Goal: Information Seeking & Learning: Learn about a topic

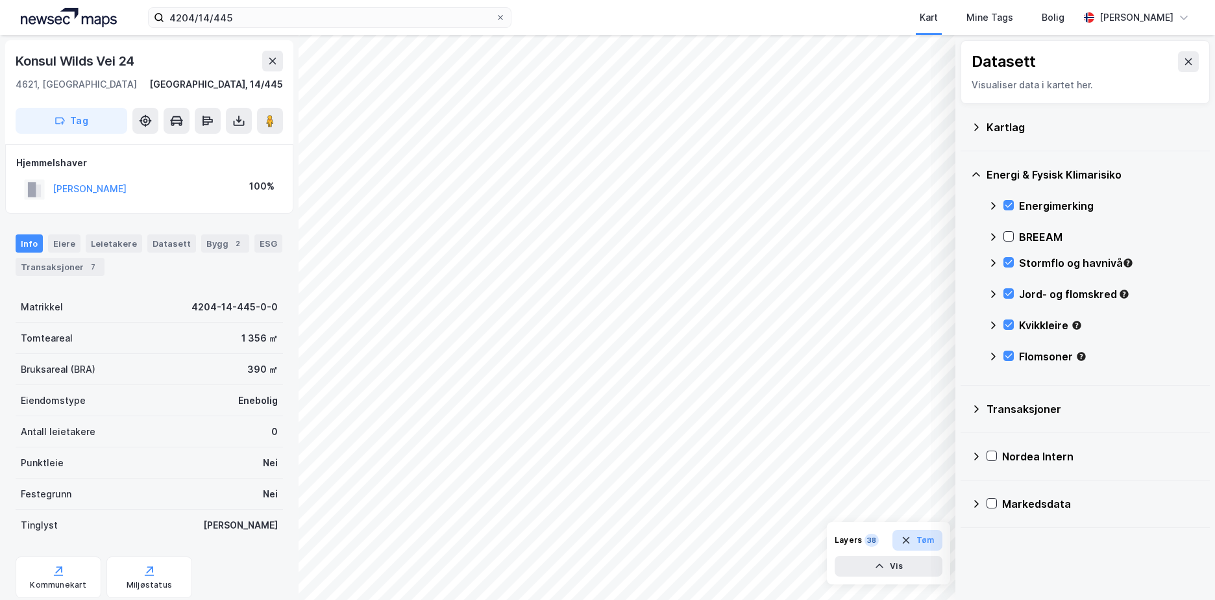
click at [926, 542] on button "Tøm" at bounding box center [917, 540] width 50 height 21
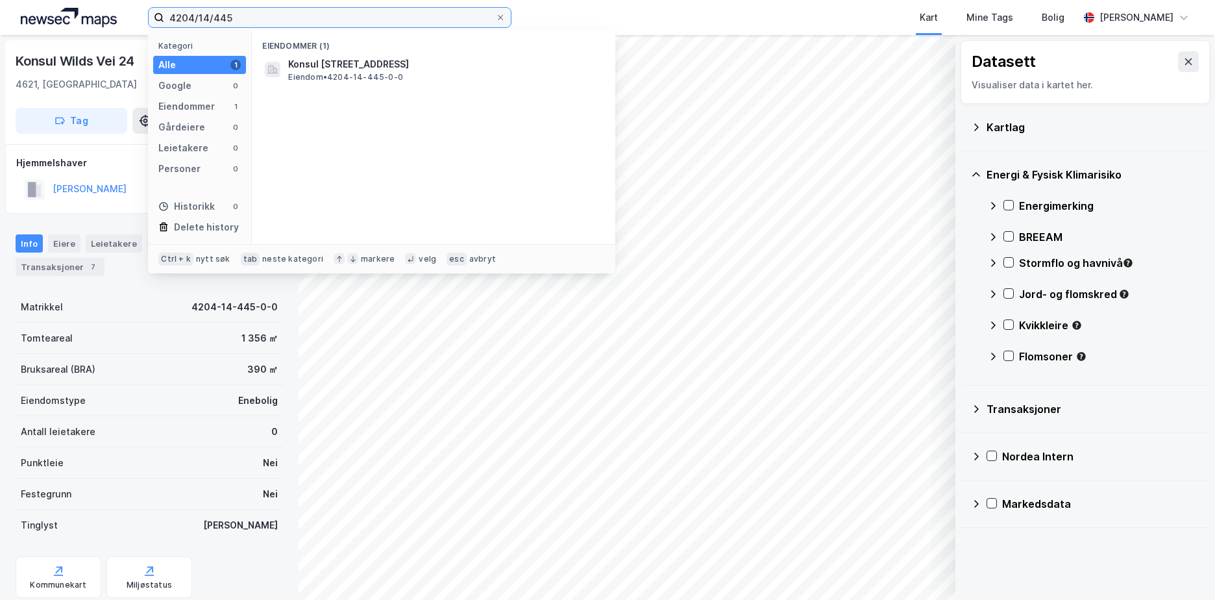
drag, startPoint x: 235, startPoint y: 8, endPoint x: 134, endPoint y: 13, distance: 101.4
click at [134, 13] on div "4204/14/445 Kategori Alle 1 Google 0 Eiendommer 1 Gårdeiere 0 Leietakere 0 Pers…" at bounding box center [607, 17] width 1215 height 35
paste input "0301/234/123//53"
click at [239, 15] on input "0301/234/123//53" at bounding box center [329, 17] width 331 height 19
type input "0301/234/123/0/53"
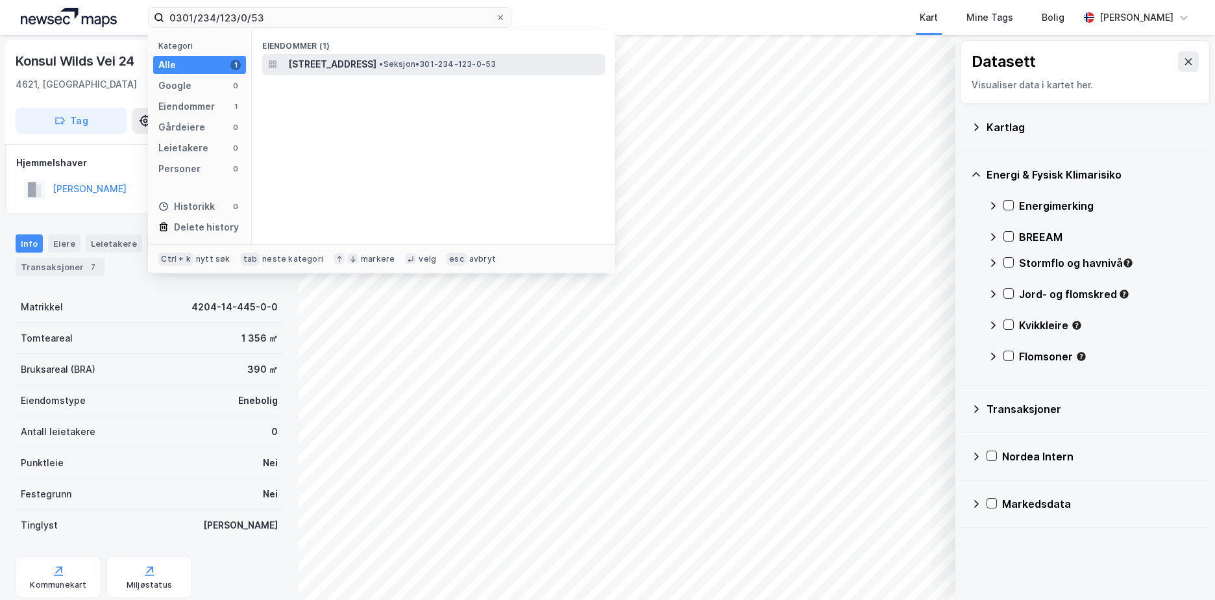
click at [373, 66] on span "[STREET_ADDRESS]" at bounding box center [332, 64] width 88 height 16
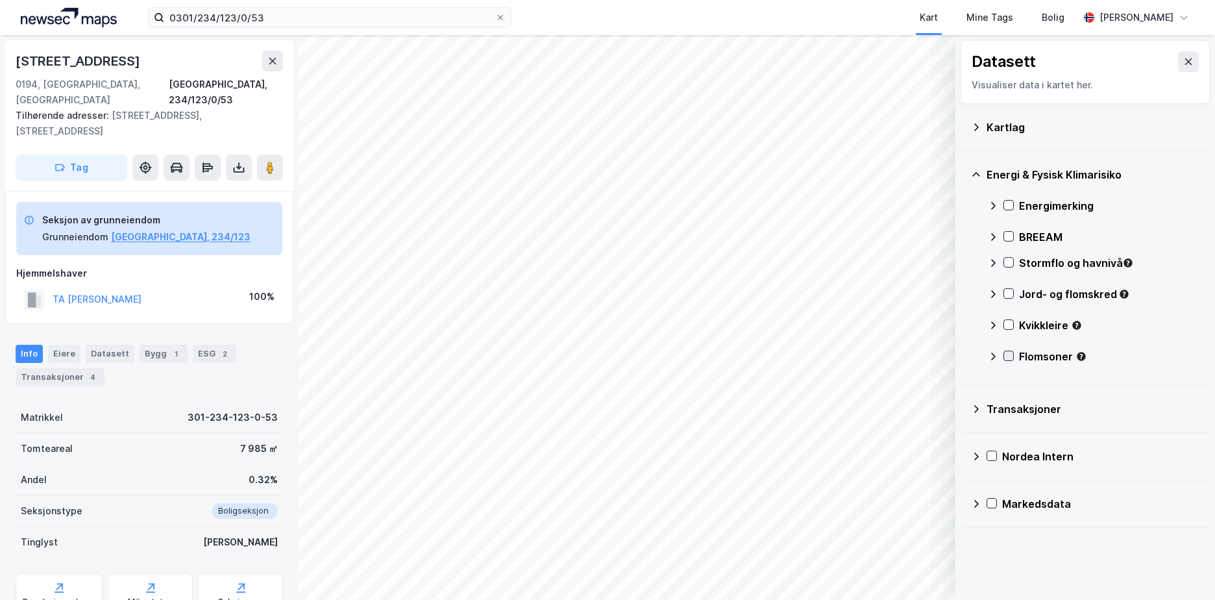
click at [1012, 357] on icon at bounding box center [1008, 355] width 9 height 9
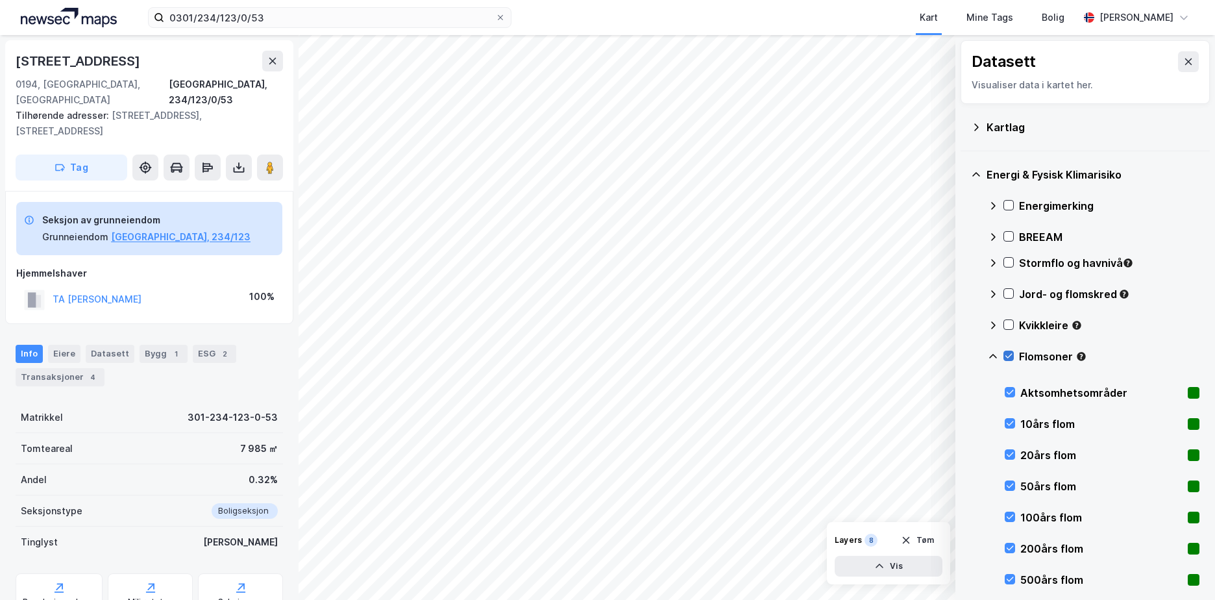
click at [1012, 357] on icon at bounding box center [1008, 355] width 9 height 9
click at [995, 263] on icon at bounding box center [993, 263] width 10 height 10
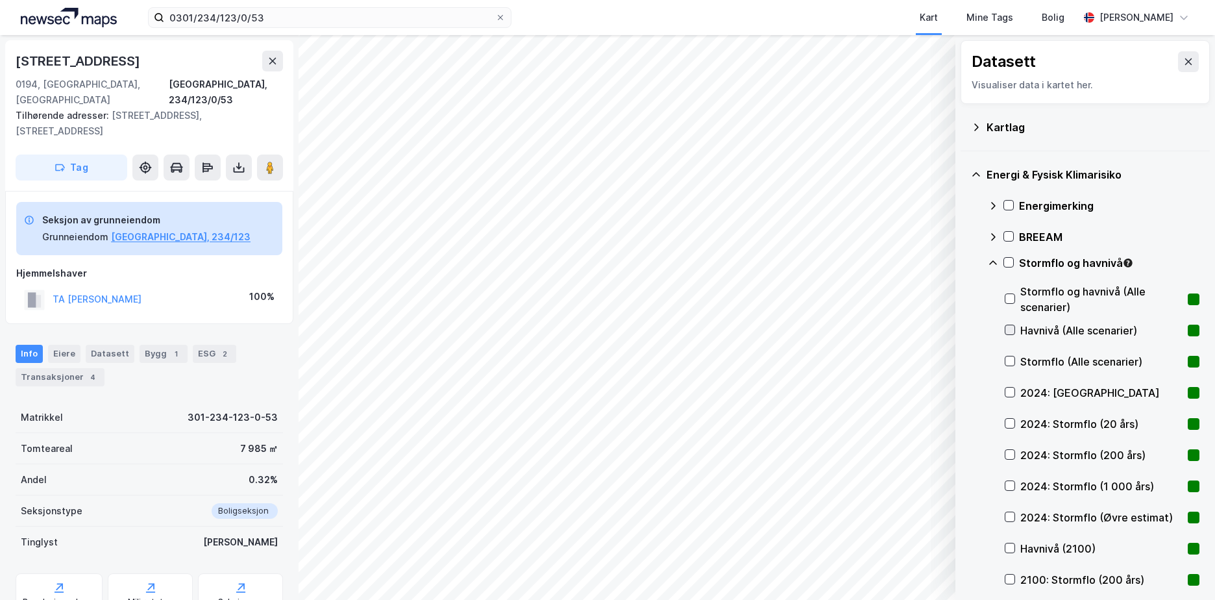
click at [1005, 326] on div at bounding box center [1010, 329] width 10 height 10
click at [1010, 393] on icon at bounding box center [1009, 391] width 9 height 9
click at [1009, 548] on icon at bounding box center [1009, 547] width 9 height 9
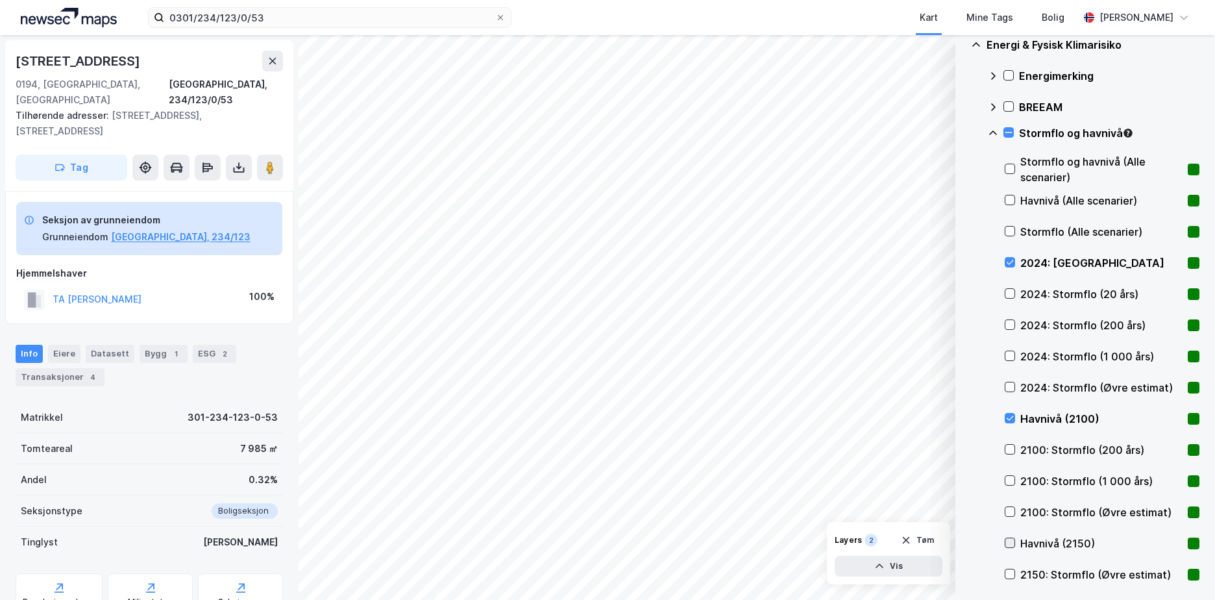
click at [1010, 546] on icon at bounding box center [1009, 542] width 9 height 9
click at [1012, 296] on icon at bounding box center [1009, 293] width 9 height 9
click at [1008, 322] on icon at bounding box center [1009, 324] width 9 height 9
click at [992, 132] on icon at bounding box center [993, 132] width 8 height 4
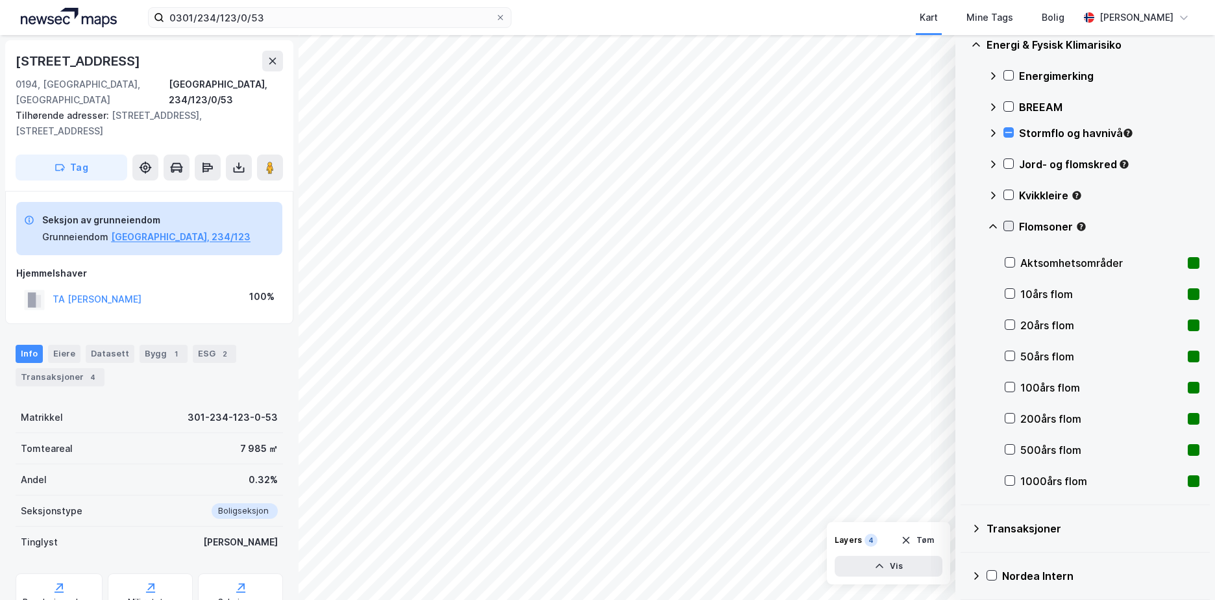
click at [1008, 223] on icon at bounding box center [1008, 225] width 9 height 9
click at [995, 224] on icon at bounding box center [993, 226] width 10 height 10
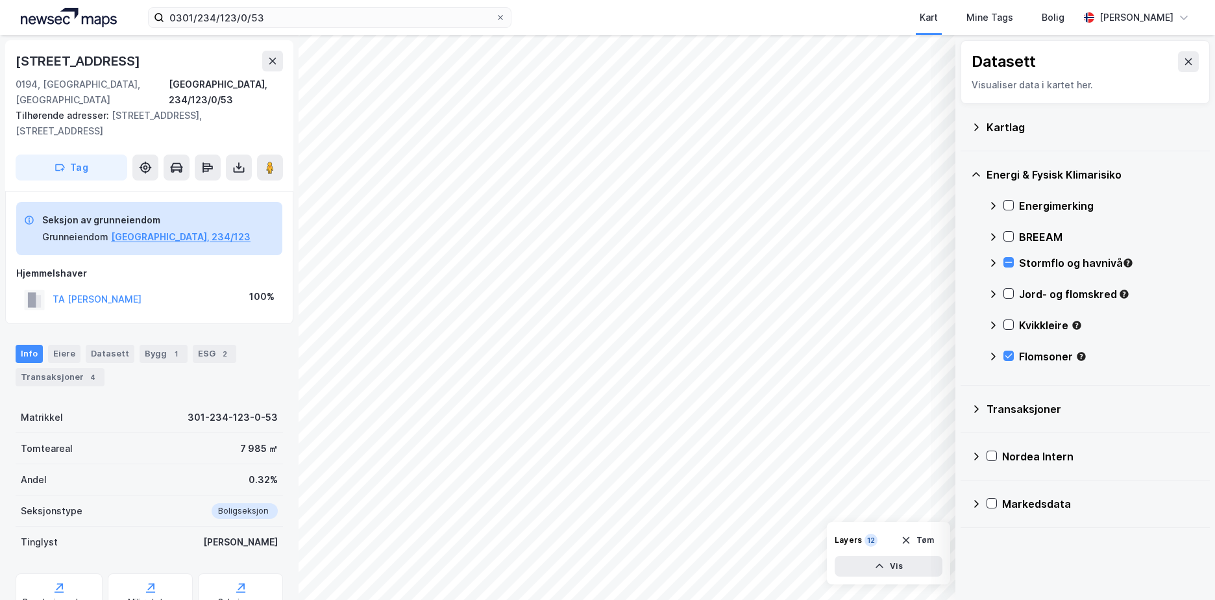
scroll to position [0, 0]
click at [1010, 326] on icon at bounding box center [1008, 324] width 9 height 9
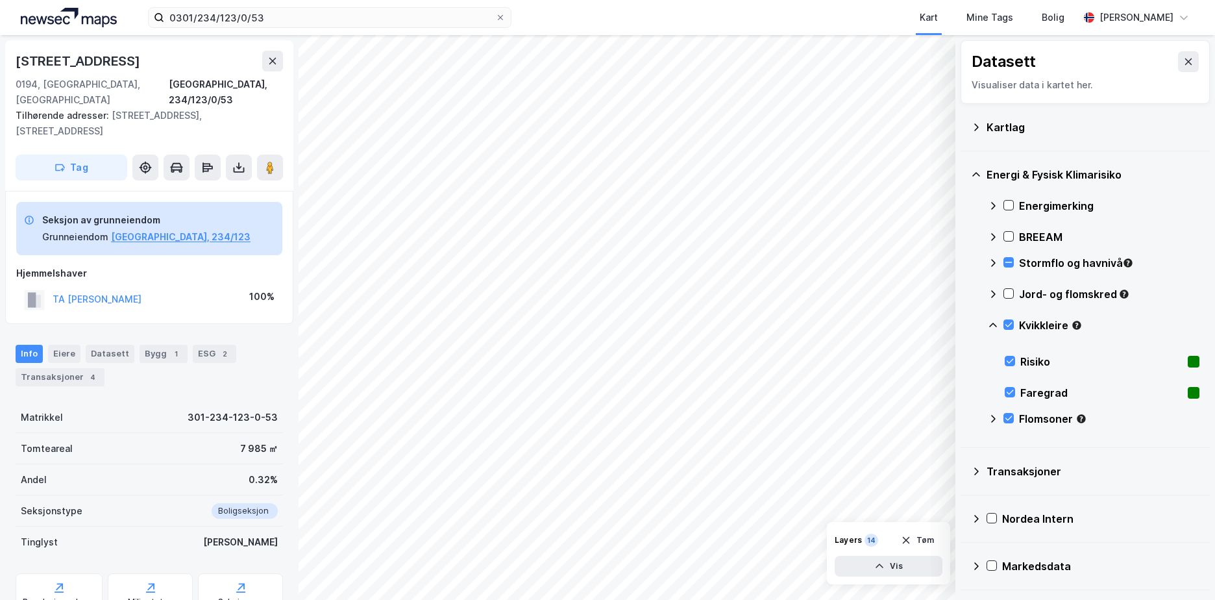
click at [992, 323] on icon at bounding box center [993, 325] width 10 height 10
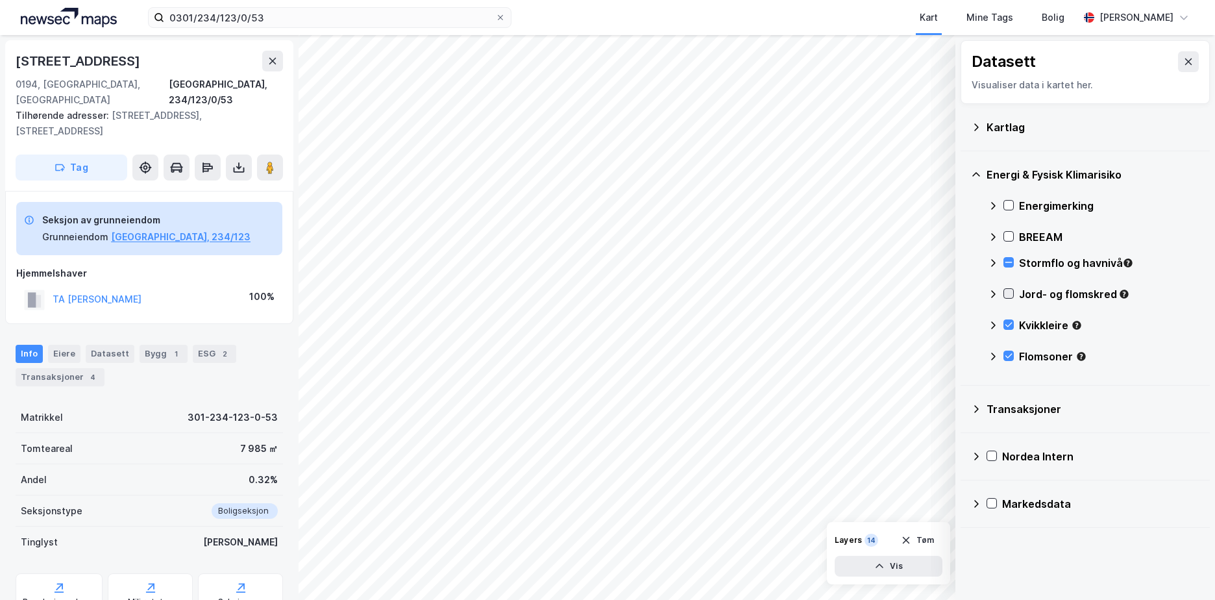
click at [1010, 289] on icon at bounding box center [1008, 293] width 9 height 9
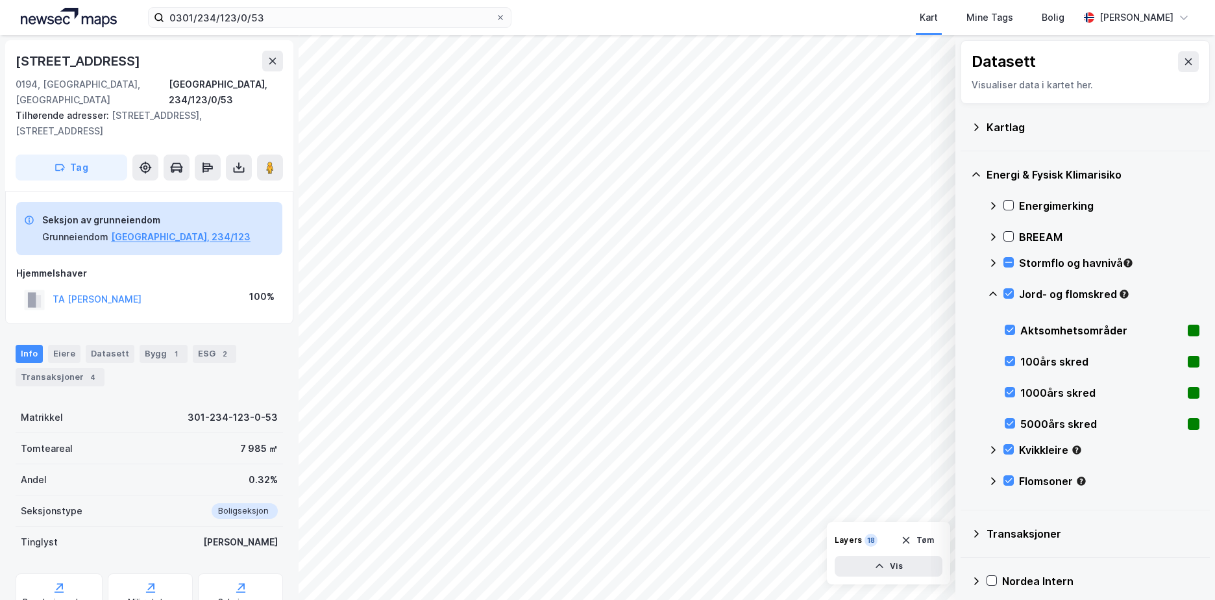
click at [994, 292] on icon at bounding box center [993, 294] width 10 height 10
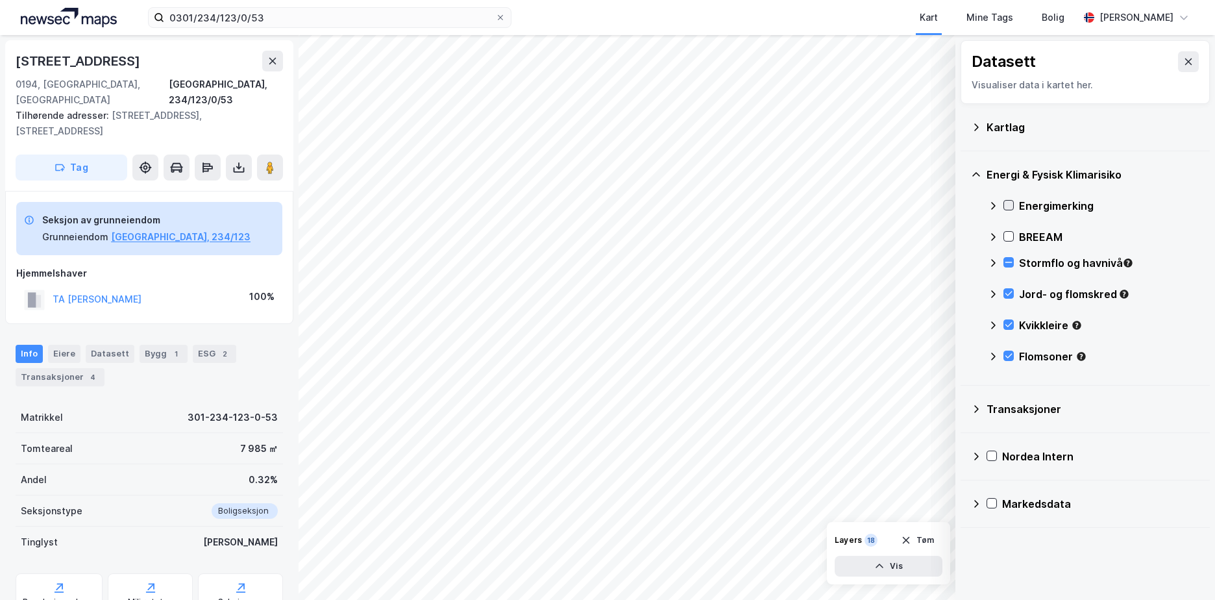
click at [1008, 201] on icon at bounding box center [1008, 205] width 9 height 9
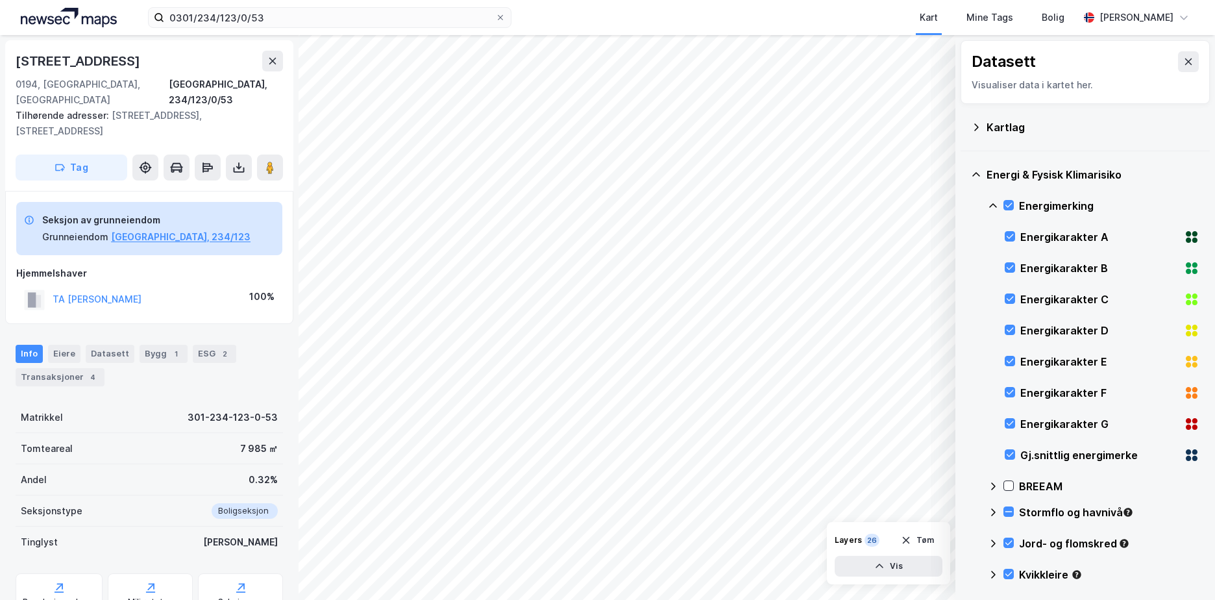
click at [993, 202] on icon at bounding box center [993, 206] width 10 height 10
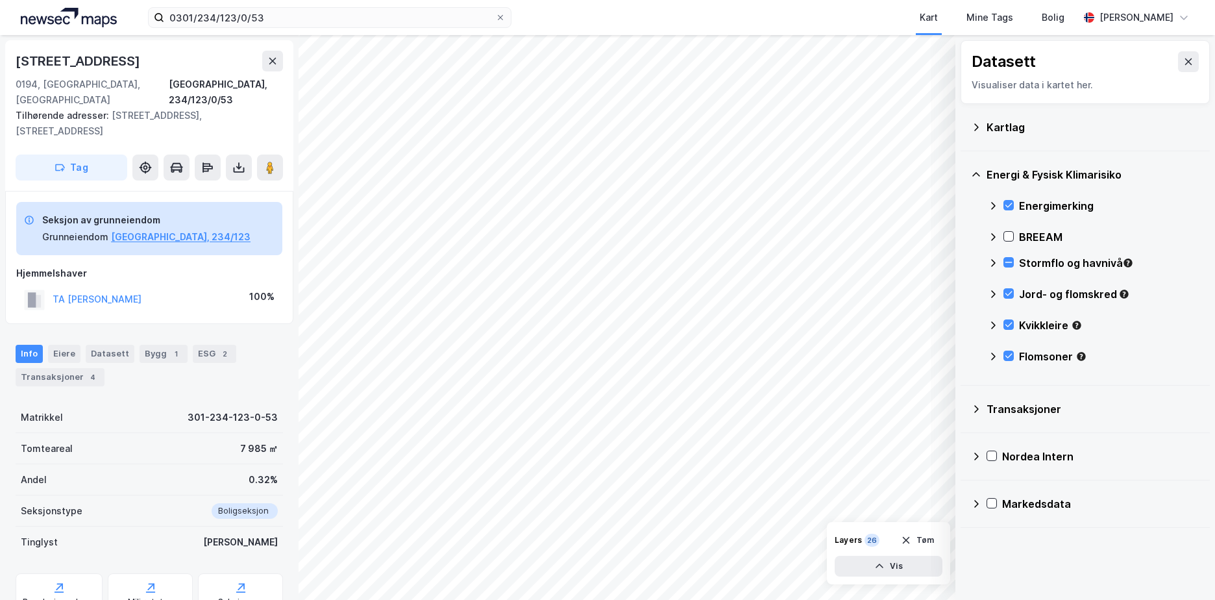
click at [975, 126] on icon at bounding box center [976, 127] width 10 height 10
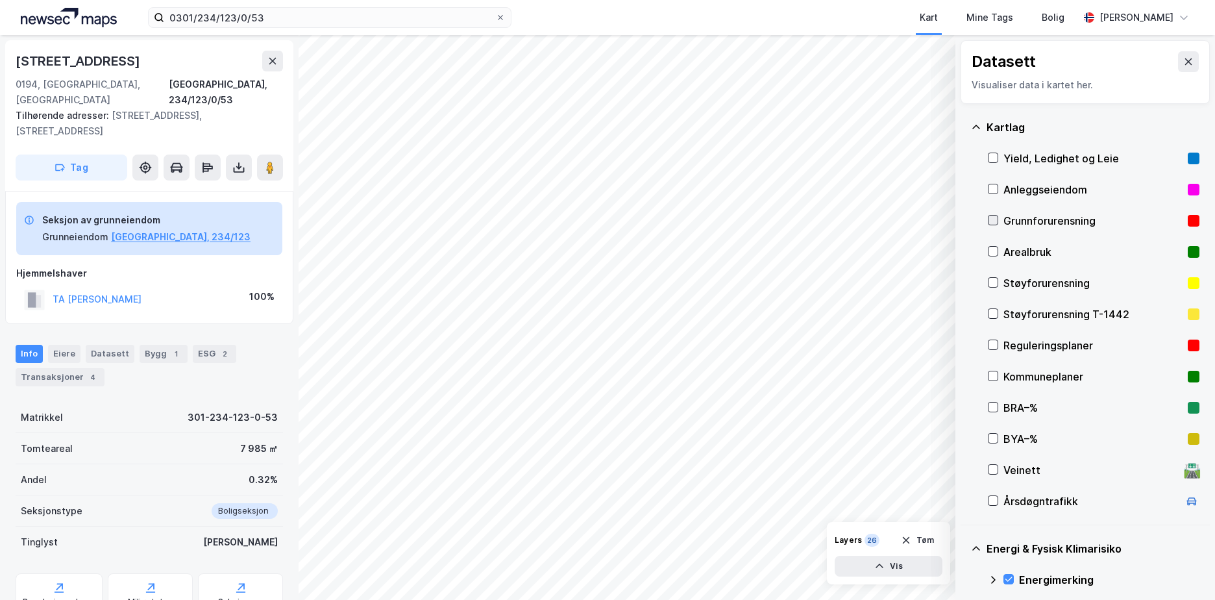
click at [992, 222] on icon at bounding box center [993, 220] width 7 height 5
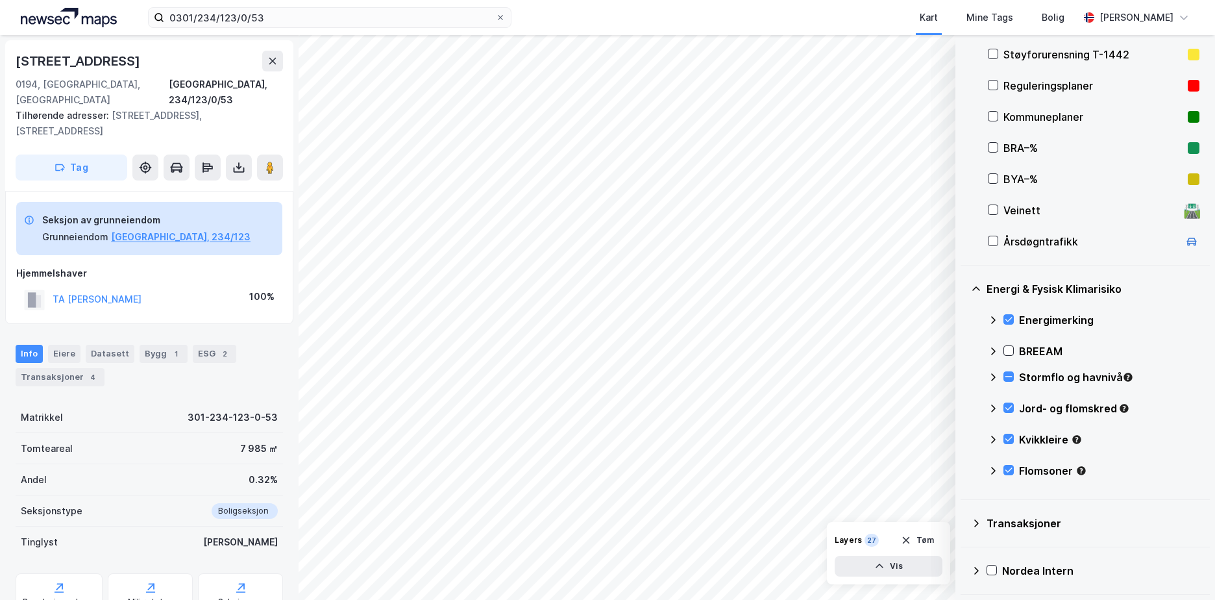
scroll to position [307, 0]
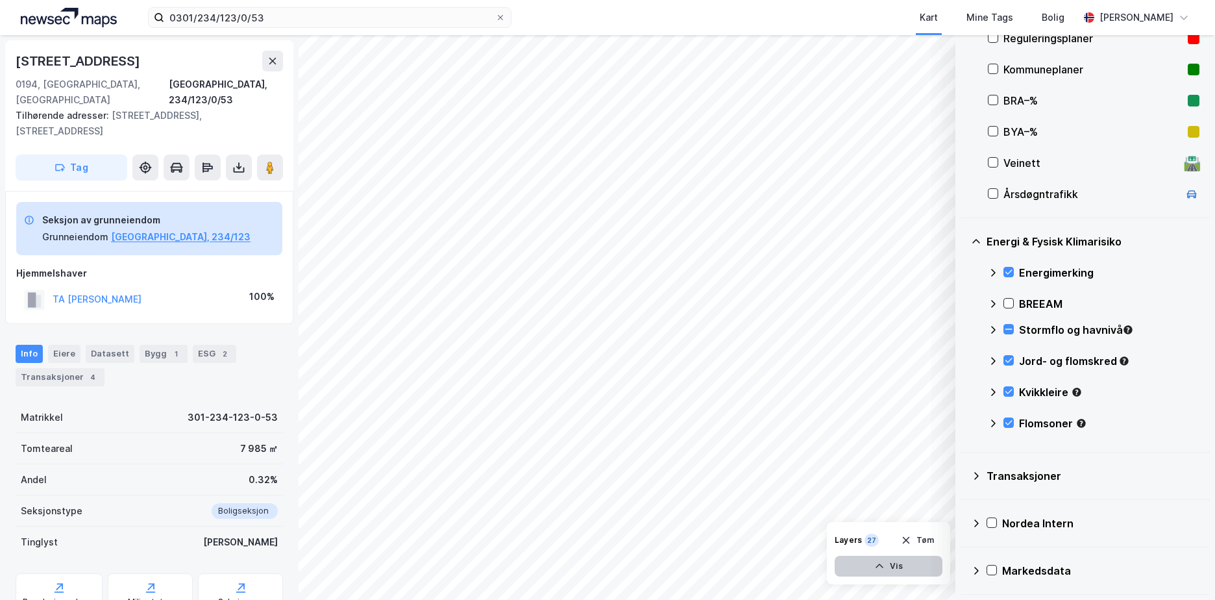
click at [907, 570] on button "Vis" at bounding box center [889, 565] width 108 height 21
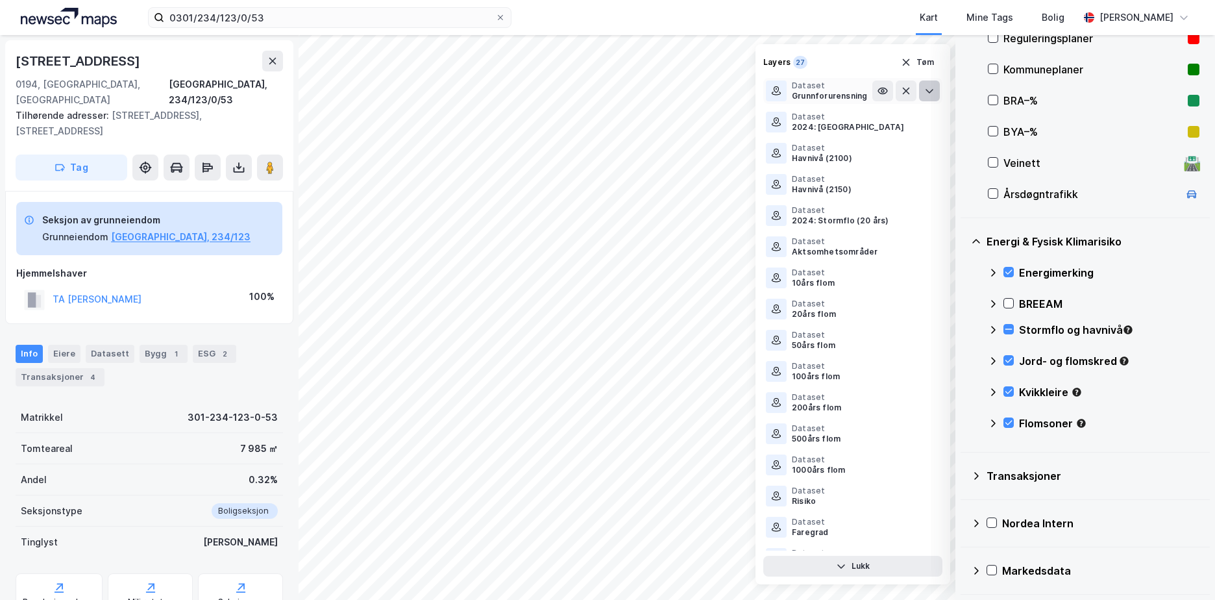
click at [919, 85] on button at bounding box center [929, 90] width 21 height 21
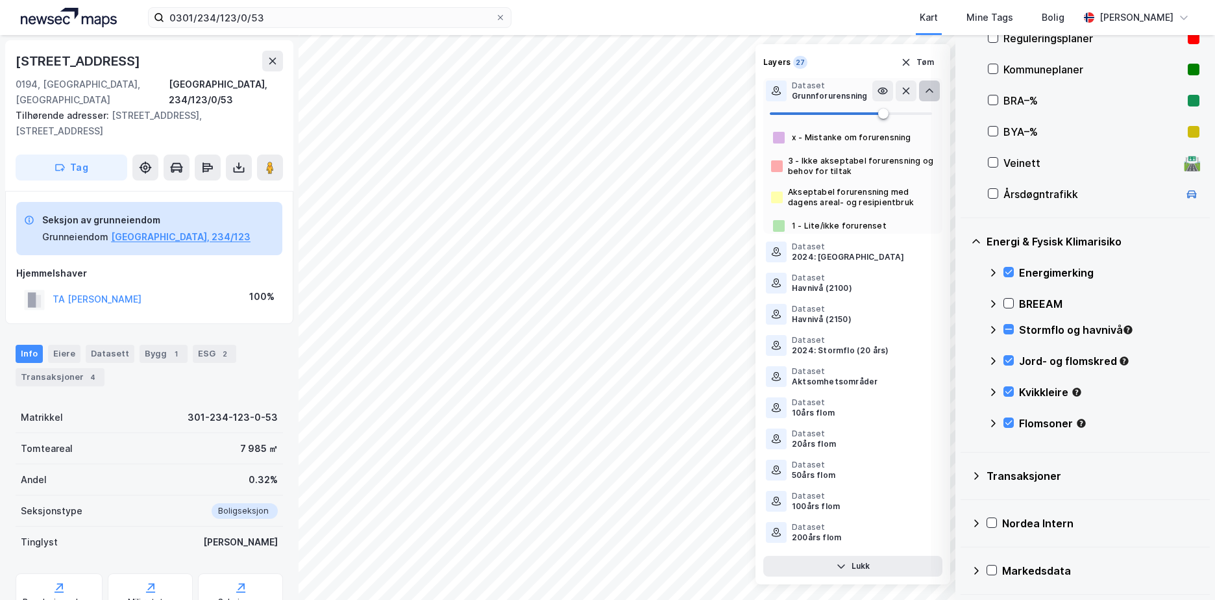
click at [920, 97] on button at bounding box center [929, 90] width 21 height 21
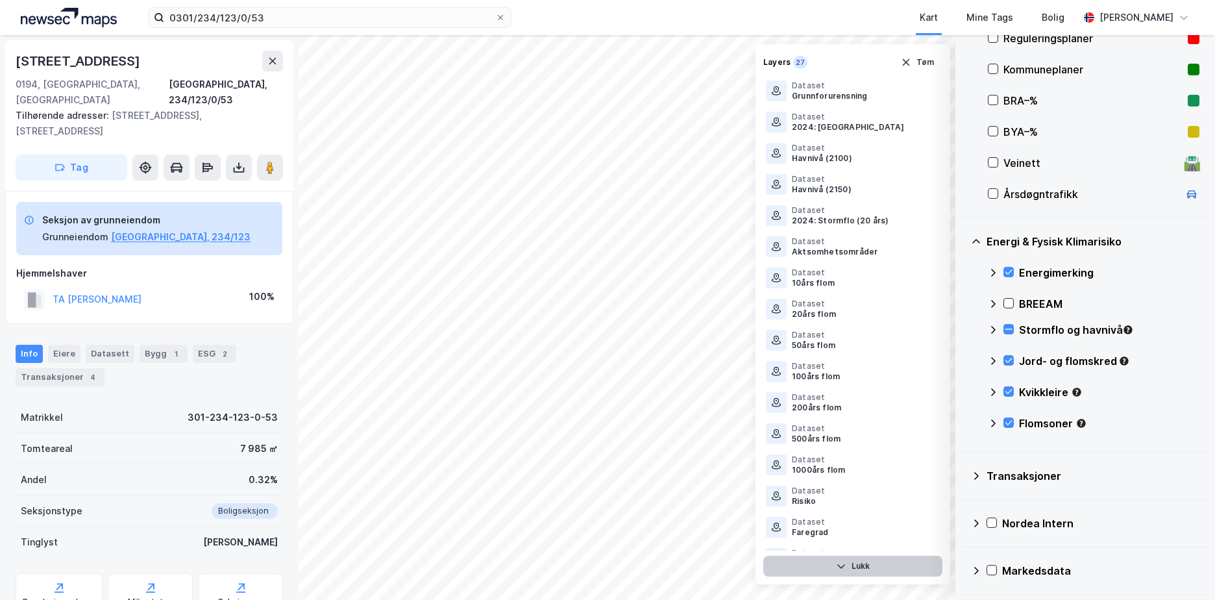
click at [864, 563] on button "Lukk" at bounding box center [852, 565] width 179 height 21
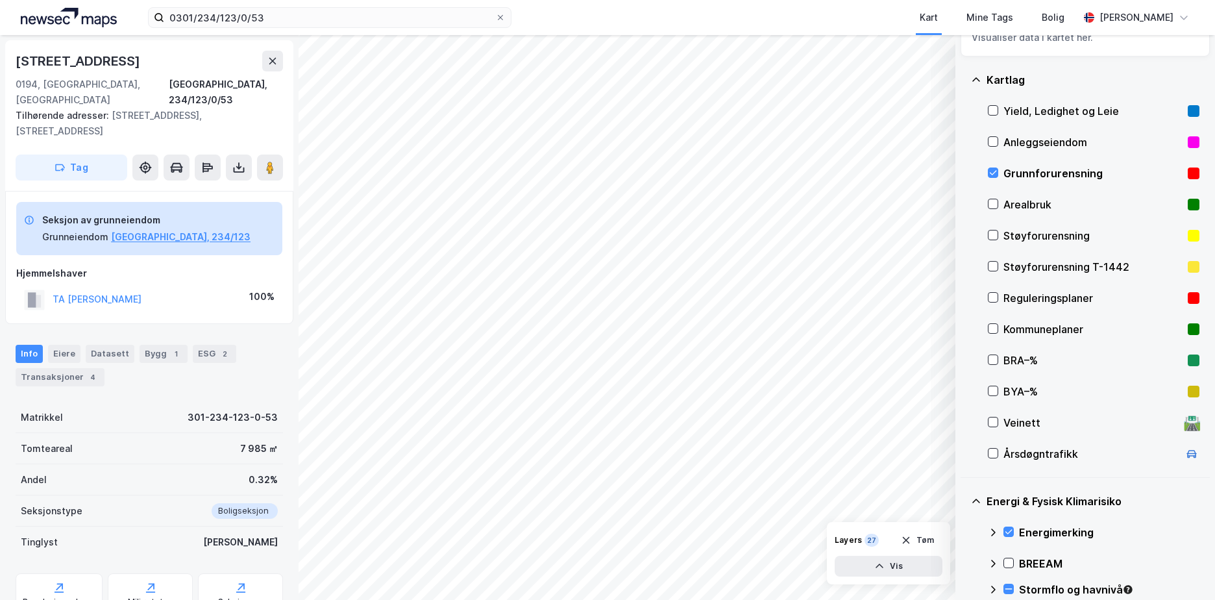
scroll to position [0, 0]
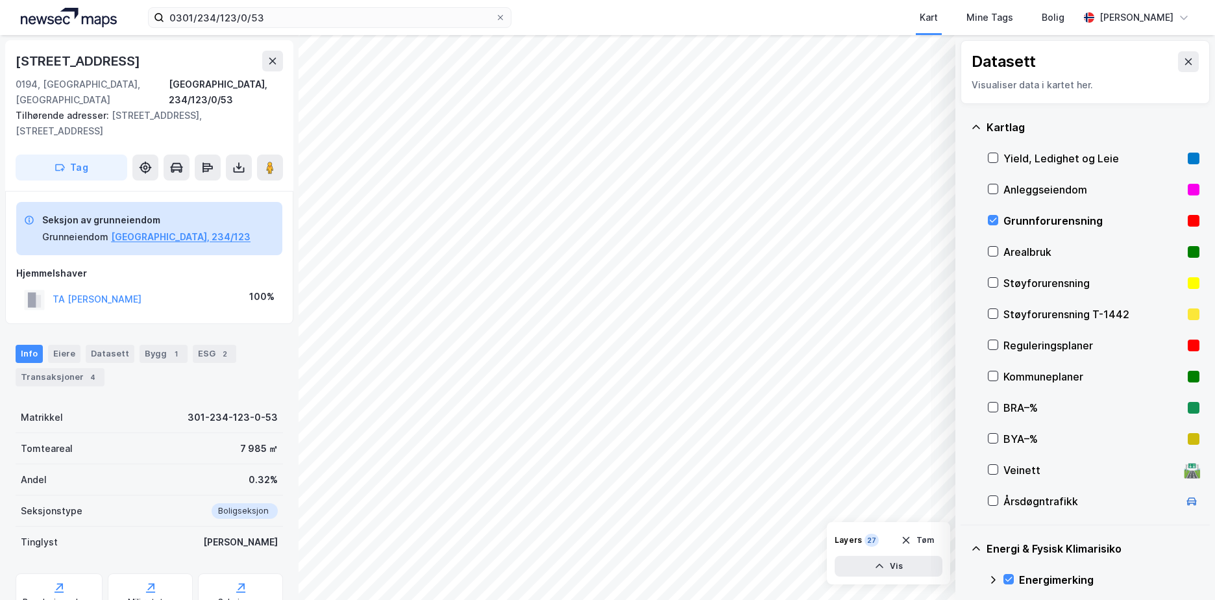
click at [978, 122] on icon at bounding box center [976, 127] width 10 height 10
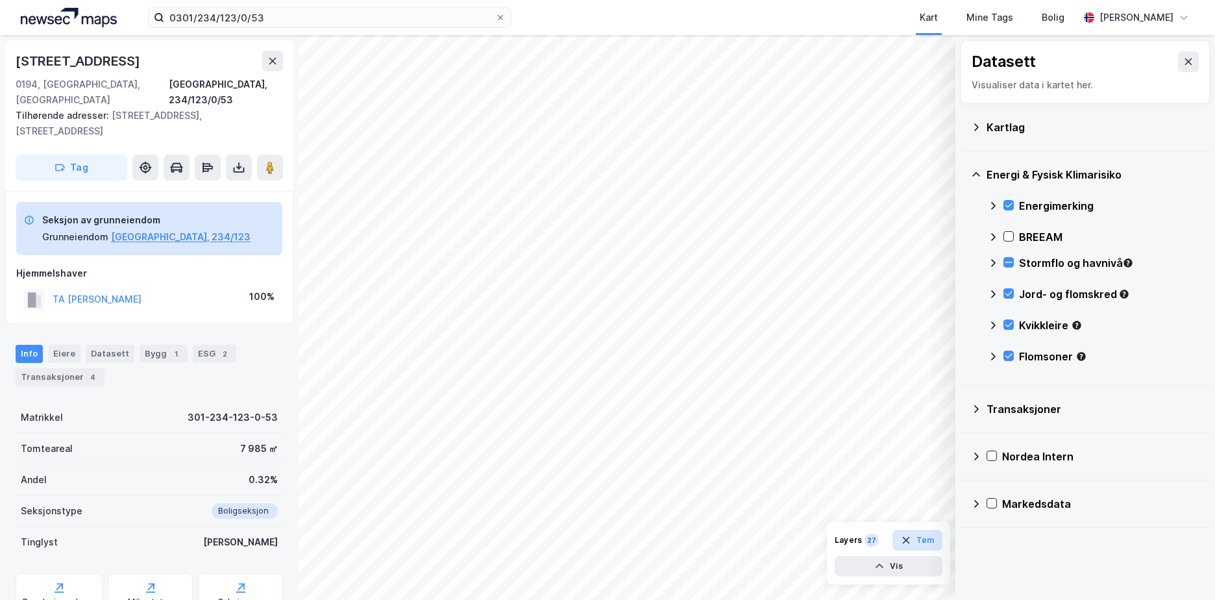
click at [930, 539] on button "Tøm" at bounding box center [917, 540] width 50 height 21
